Goal: Transaction & Acquisition: Book appointment/travel/reservation

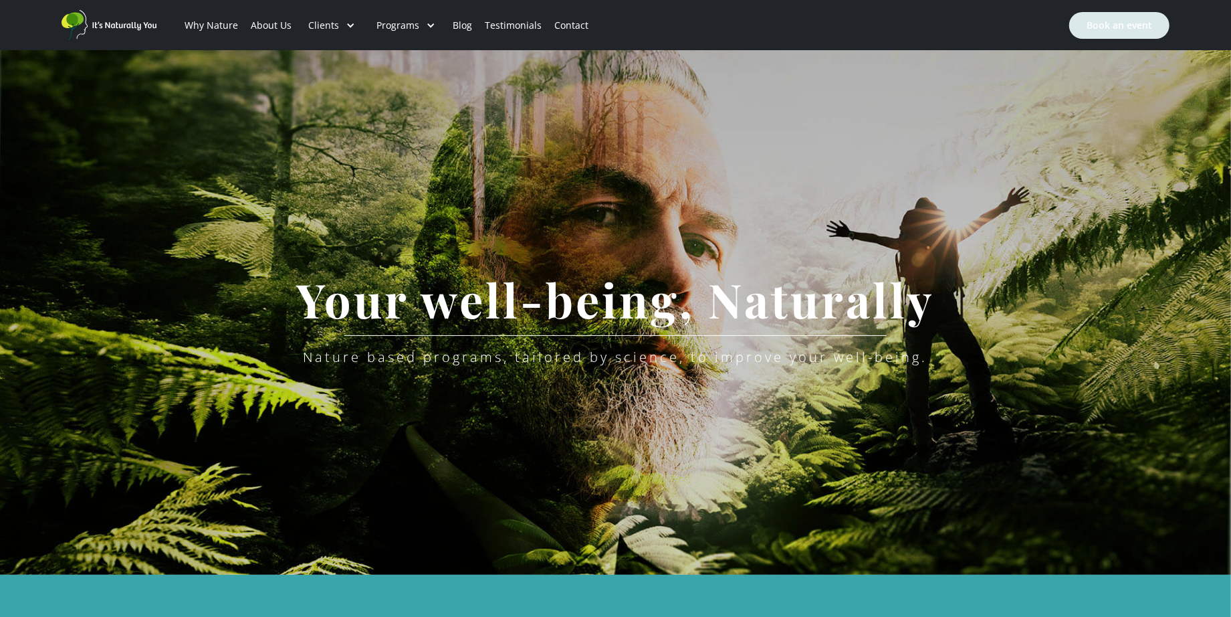
click at [1132, 25] on link "Book an event" at bounding box center [1120, 25] width 100 height 27
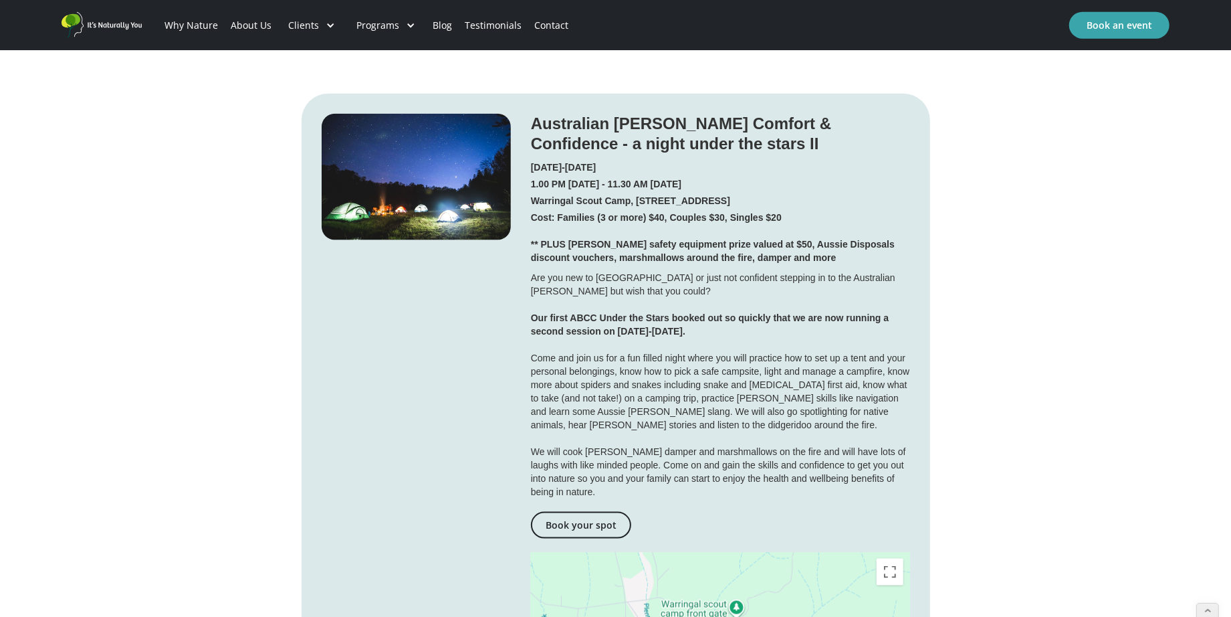
scroll to position [1338, 0]
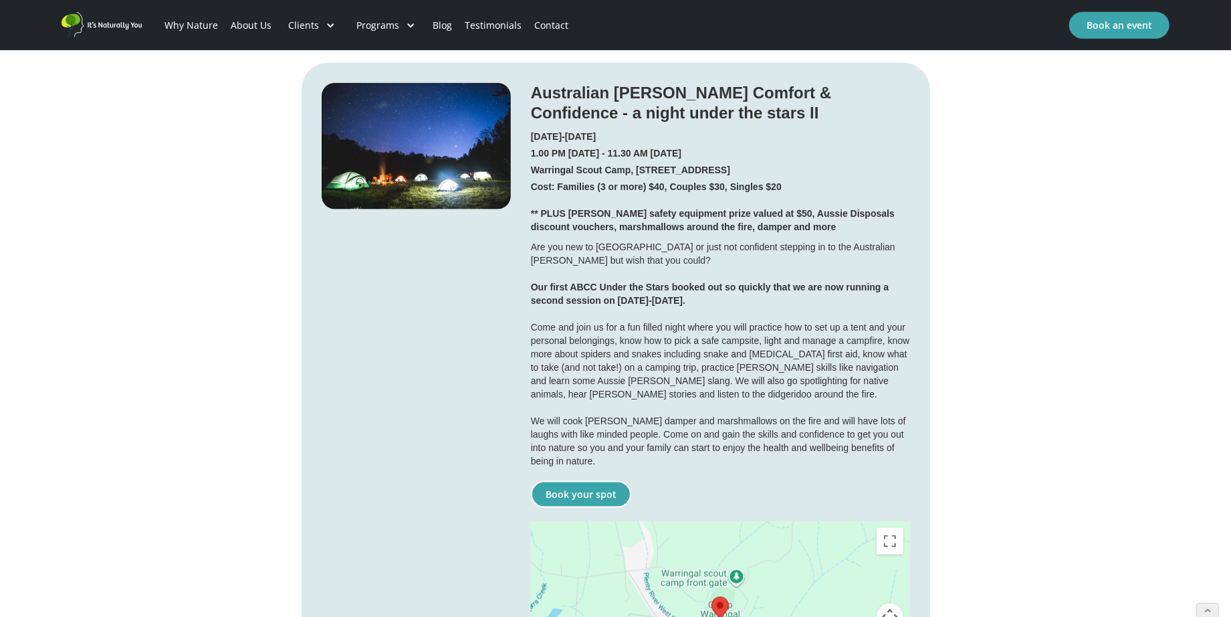
click at [577, 481] on link "Book your spot" at bounding box center [581, 494] width 100 height 27
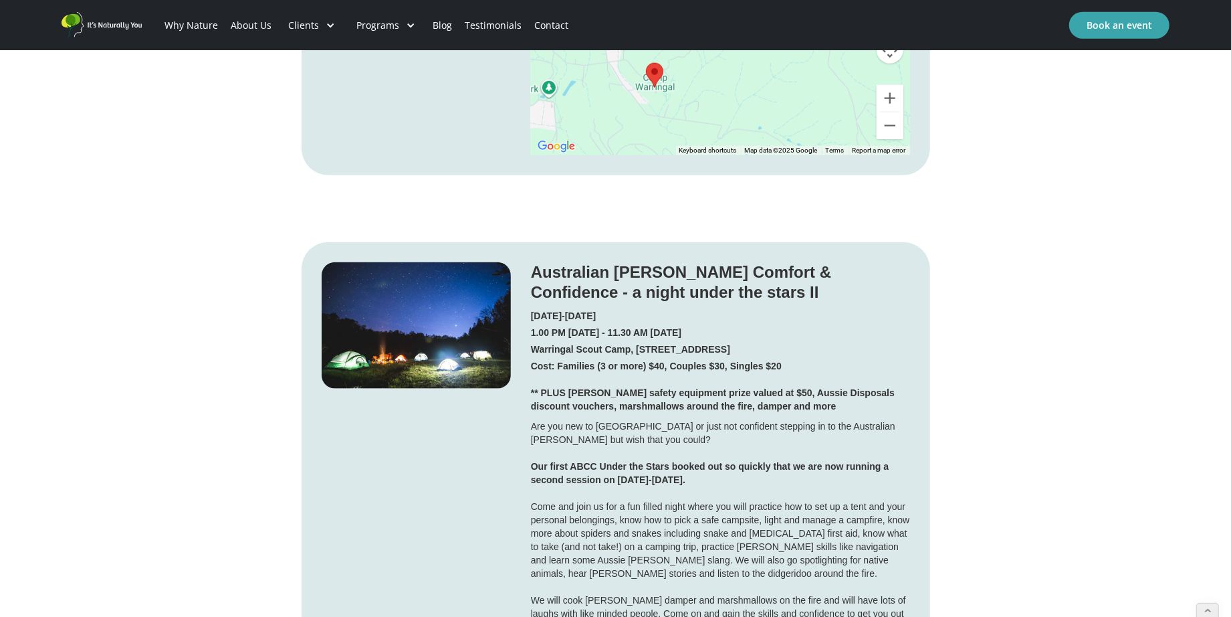
scroll to position [1137, 0]
